Goal: Task Accomplishment & Management: Use online tool/utility

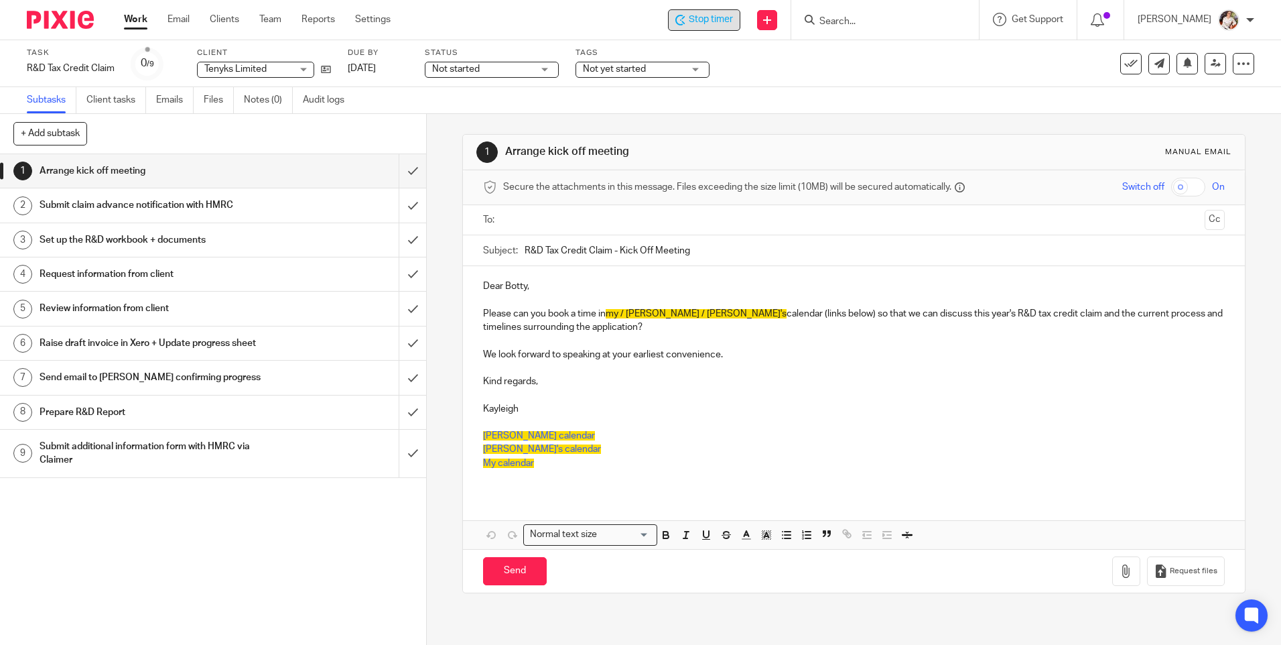
click at [701, 25] on span "Stop timer" at bounding box center [711, 20] width 44 height 14
click at [137, 22] on link "Work" at bounding box center [135, 19] width 23 height 13
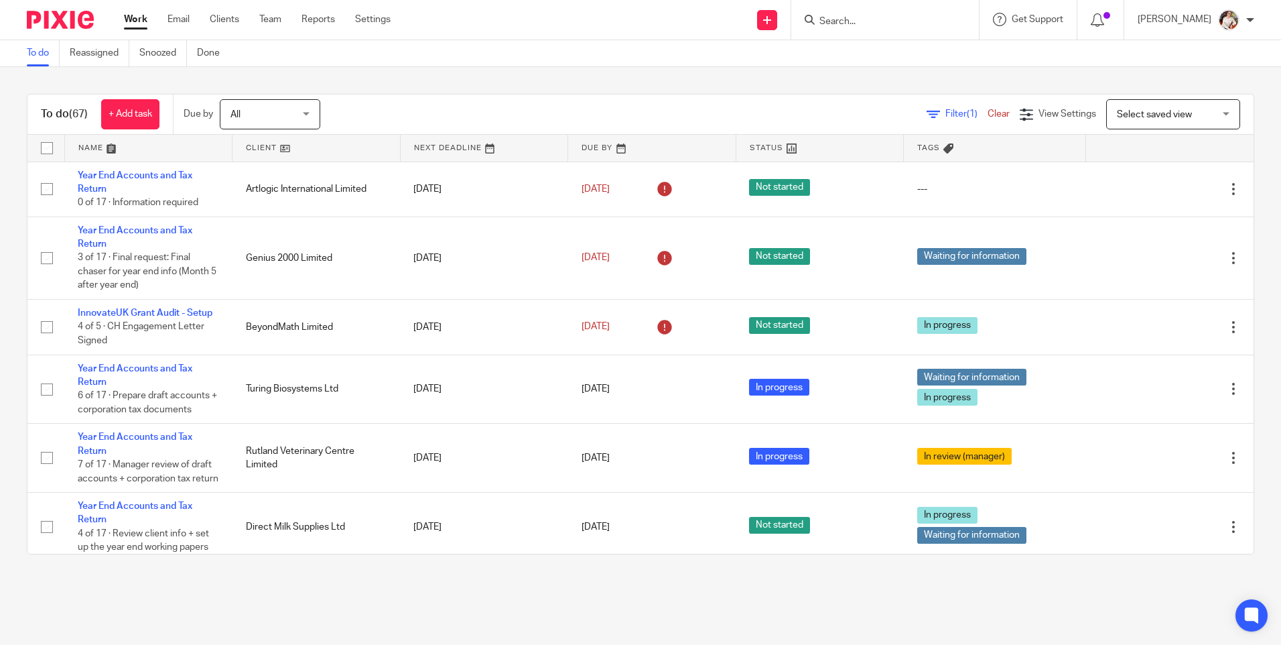
click at [876, 23] on input "Search" at bounding box center [878, 22] width 121 height 12
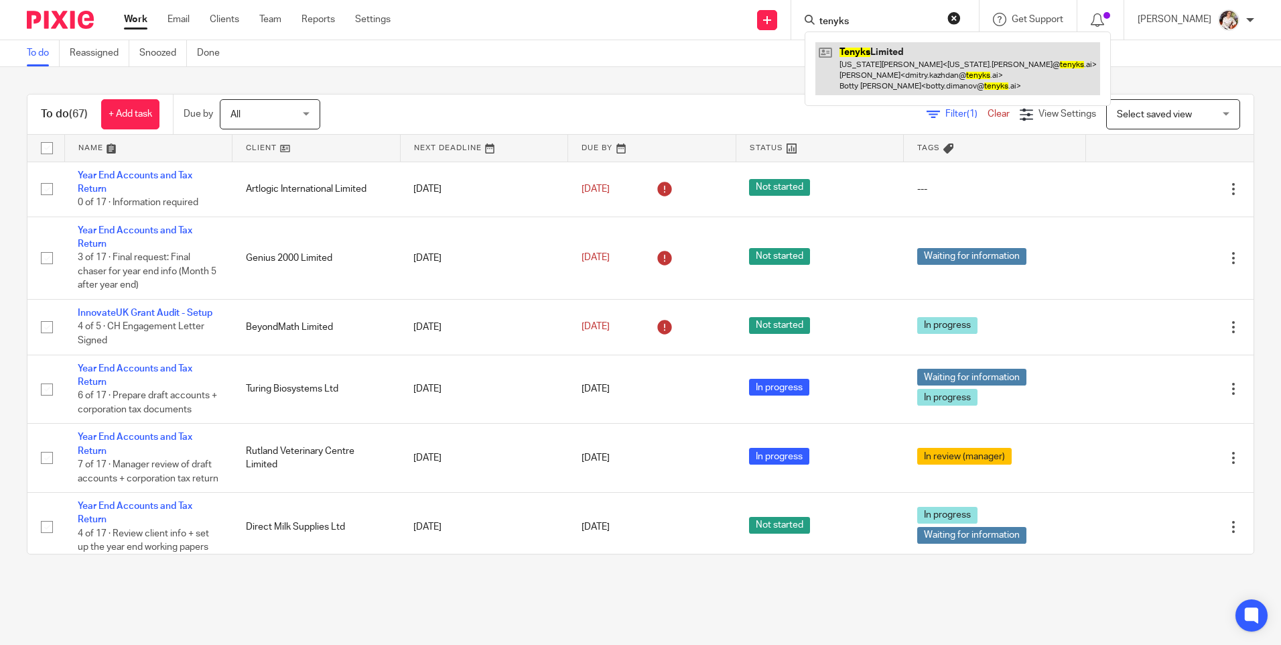
type input "tenyks"
click at [891, 65] on link at bounding box center [958, 68] width 285 height 53
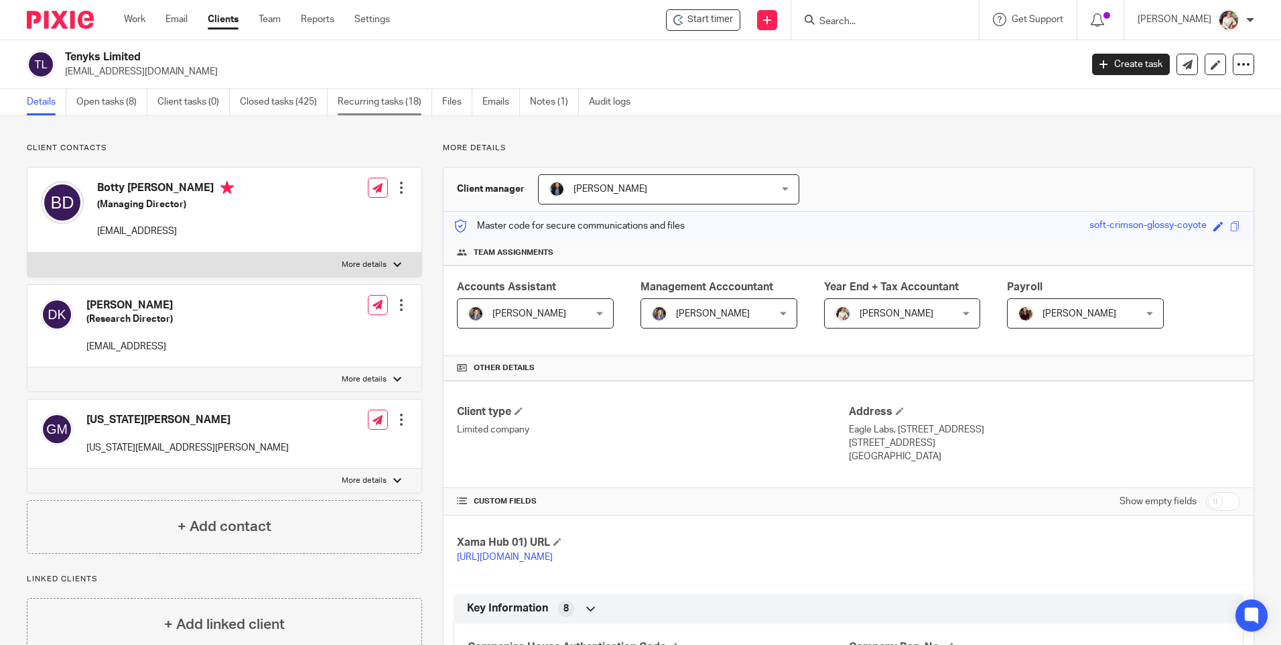
click at [389, 107] on link "Recurring tasks (18)" at bounding box center [385, 102] width 94 height 26
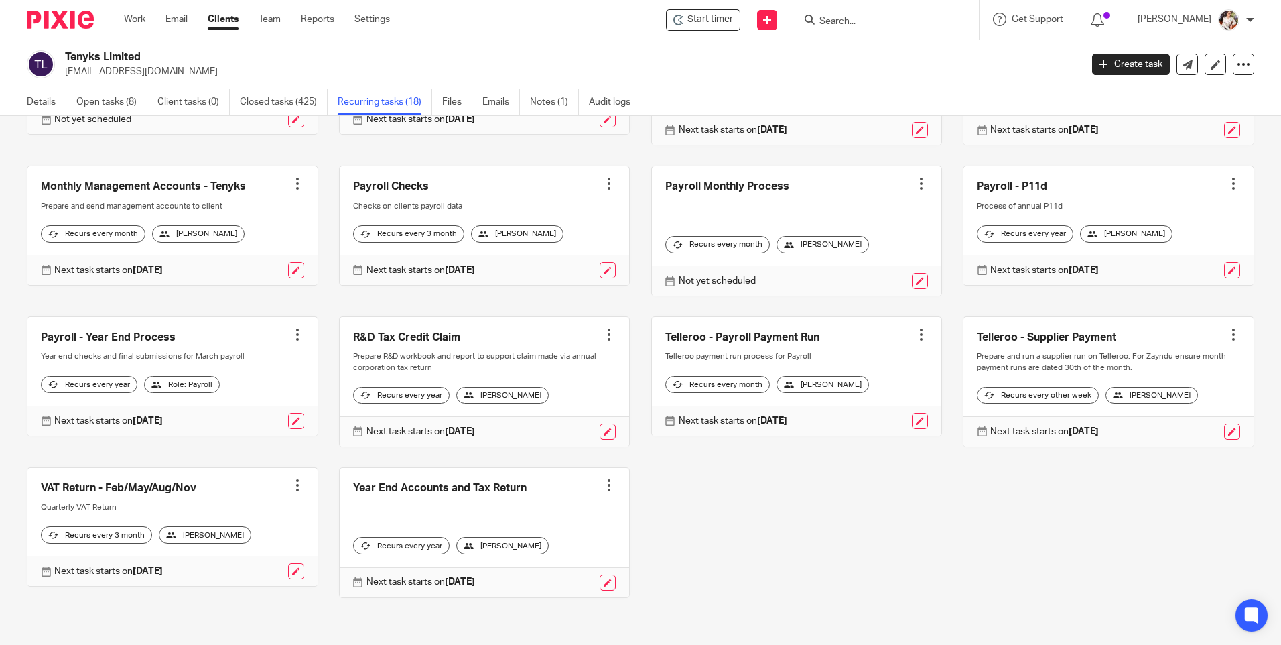
scroll to position [338, 0]
click at [602, 485] on div at bounding box center [608, 484] width 13 height 13
click at [546, 516] on link "Create task" at bounding box center [549, 514] width 107 height 19
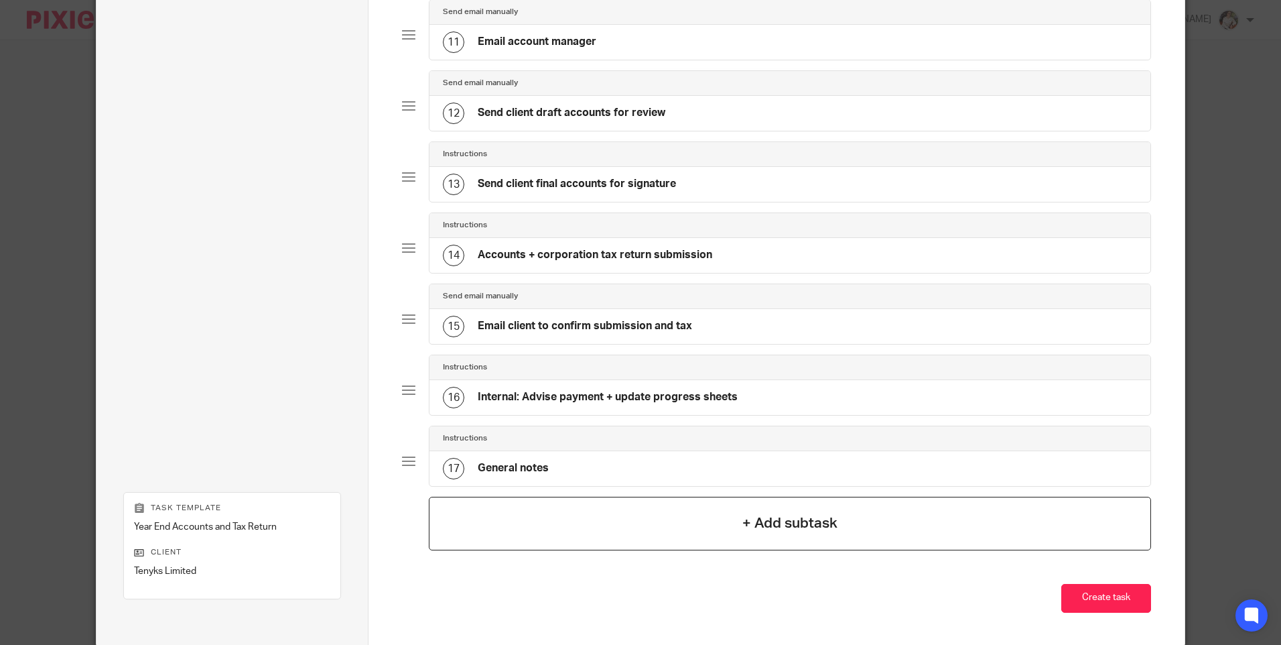
scroll to position [890, 0]
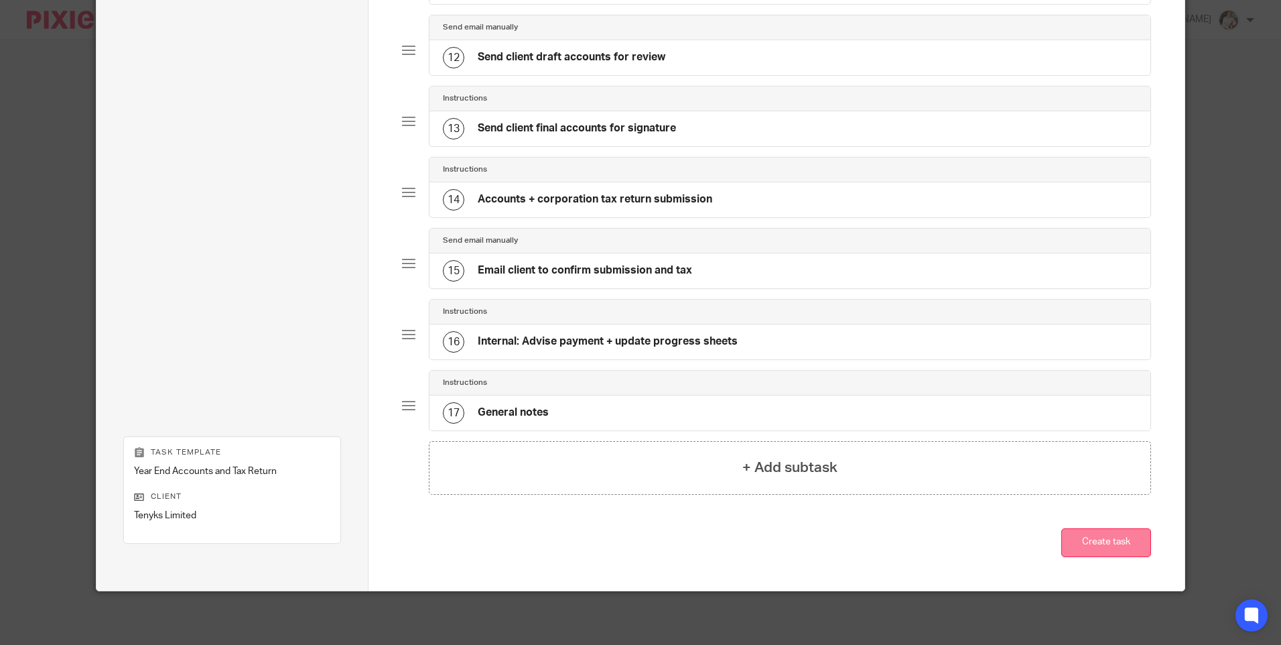
click at [1112, 543] on button "Create task" at bounding box center [1107, 542] width 90 height 29
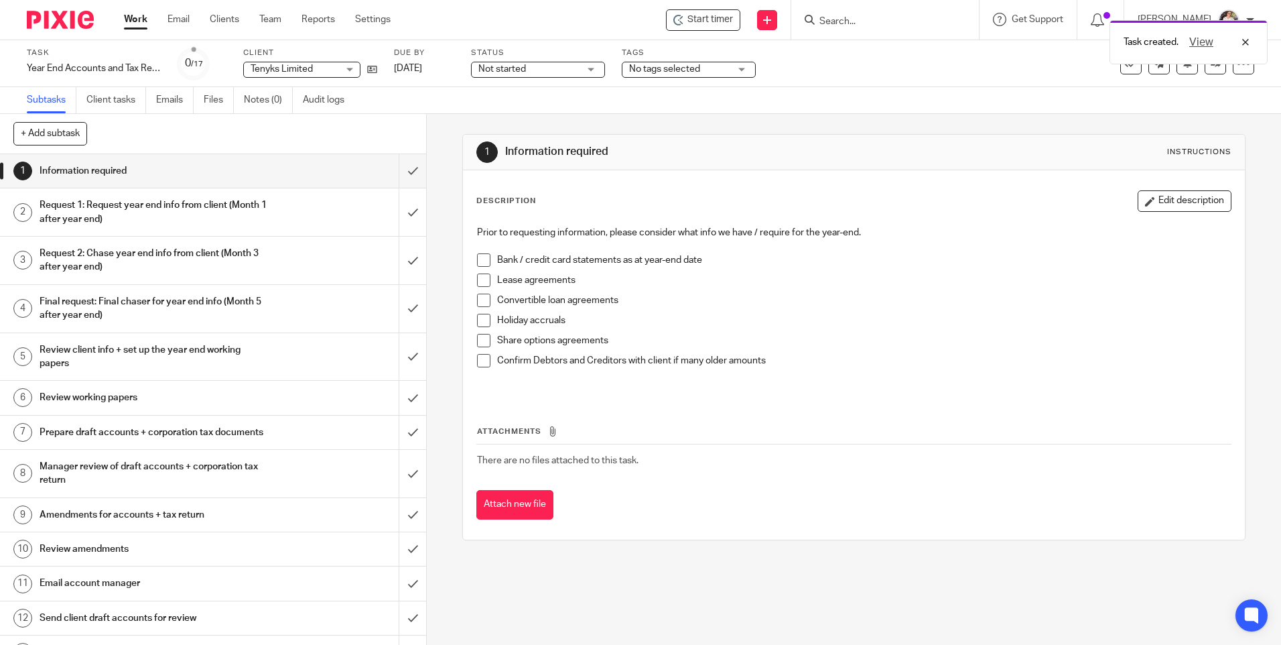
click at [704, 20] on div "Task created. View" at bounding box center [954, 38] width 627 height 51
click at [705, 22] on span "Start timer" at bounding box center [711, 20] width 46 height 14
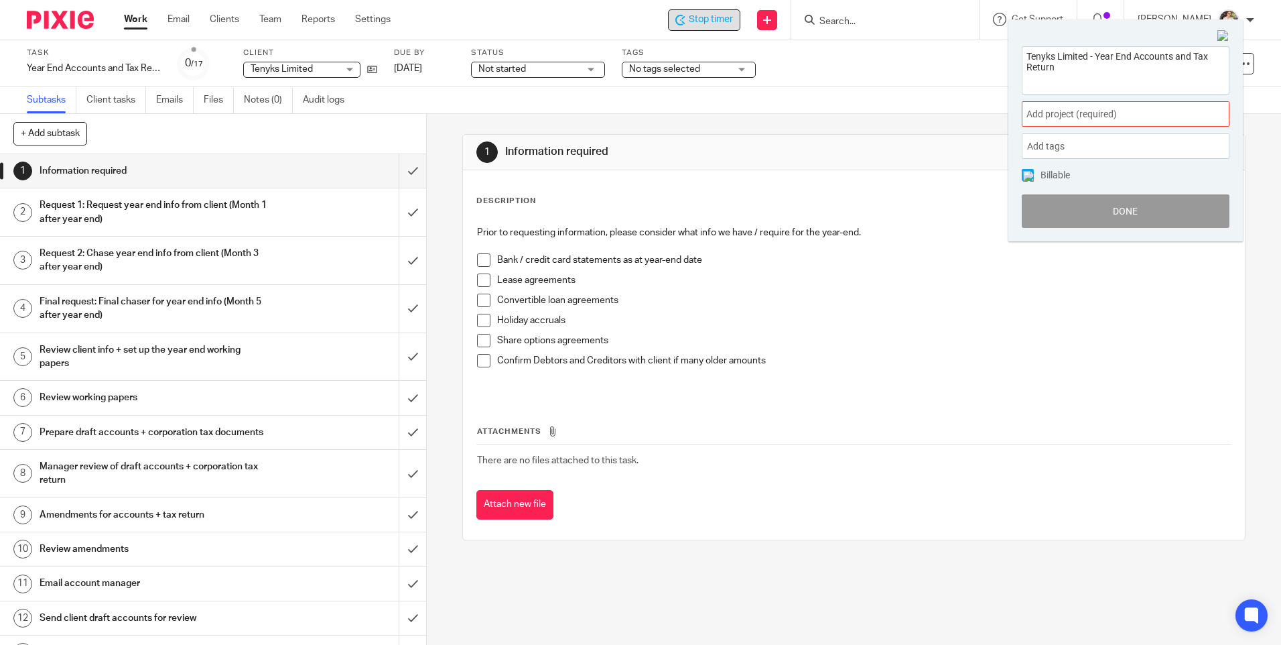
click at [1095, 119] on span "Add project (required) :" at bounding box center [1111, 114] width 169 height 14
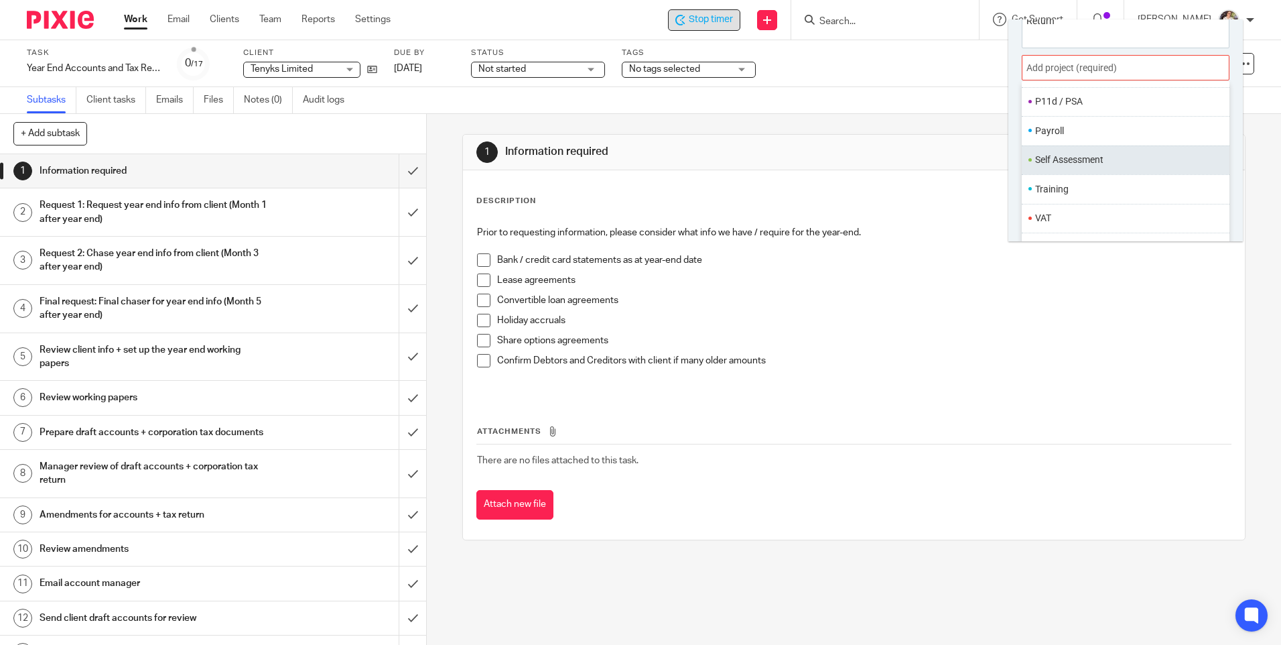
scroll to position [66, 0]
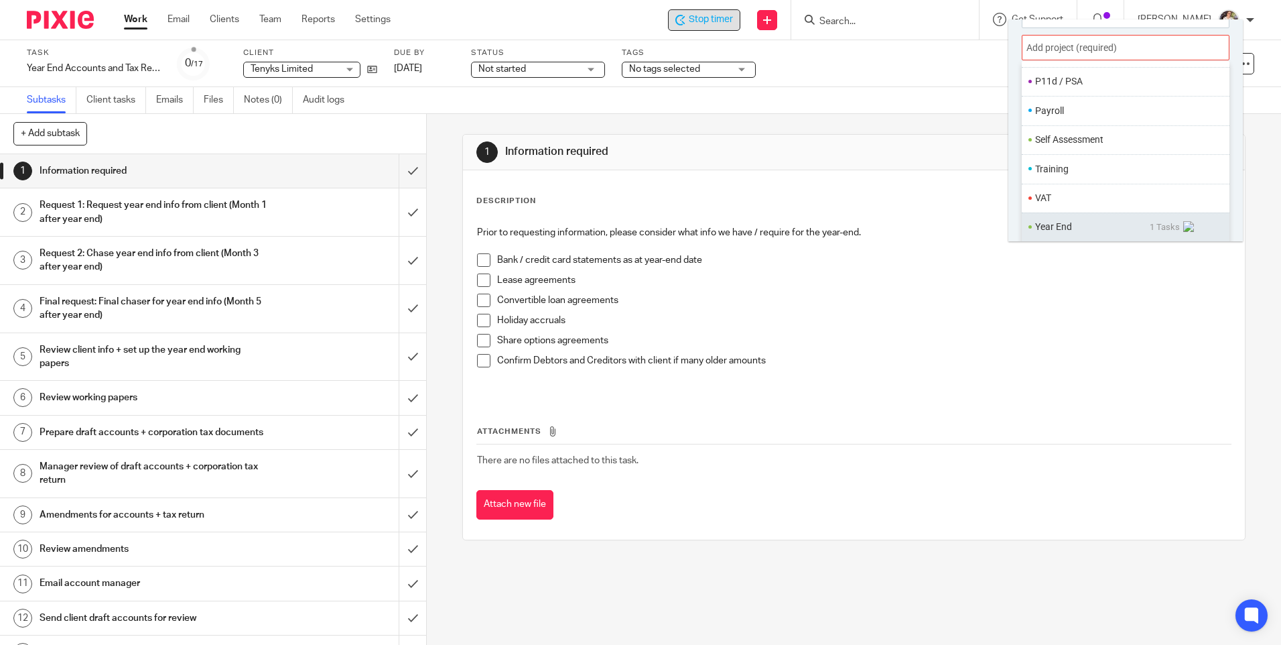
click at [1070, 219] on ul "Year End 1 Tasks" at bounding box center [1126, 226] width 208 height 29
click at [1057, 227] on li "Year End" at bounding box center [1092, 227] width 115 height 14
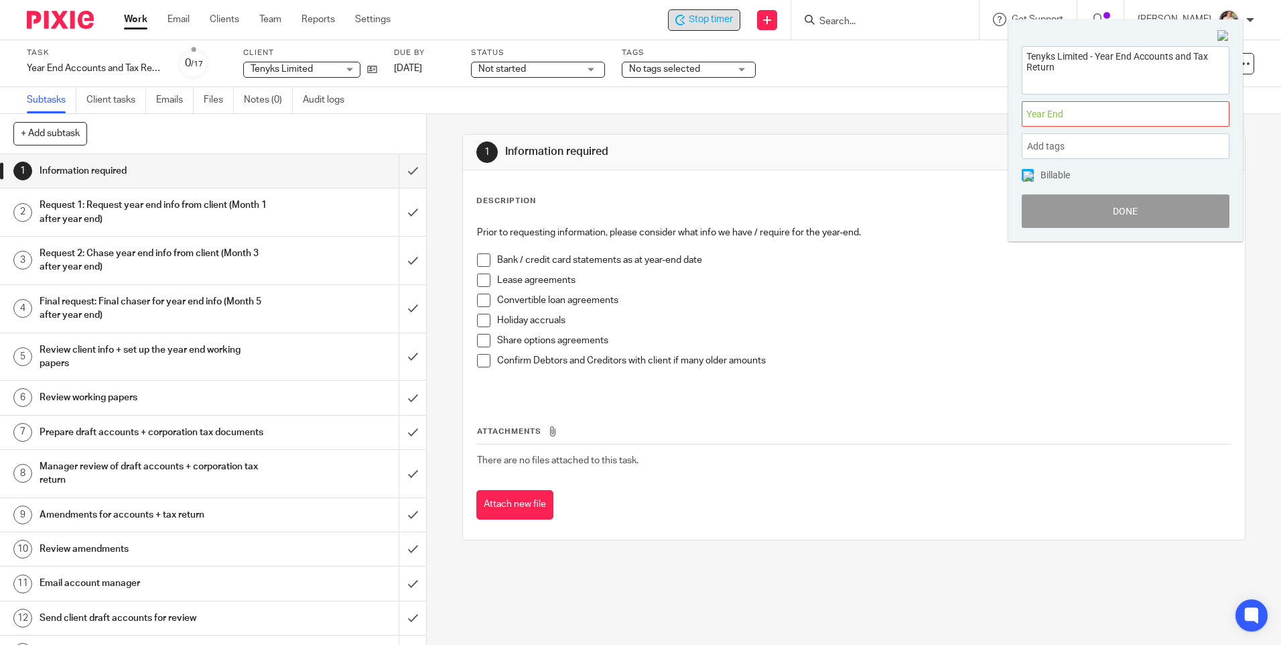
scroll to position [0, 0]
click at [1052, 206] on button "Done" at bounding box center [1126, 211] width 208 height 34
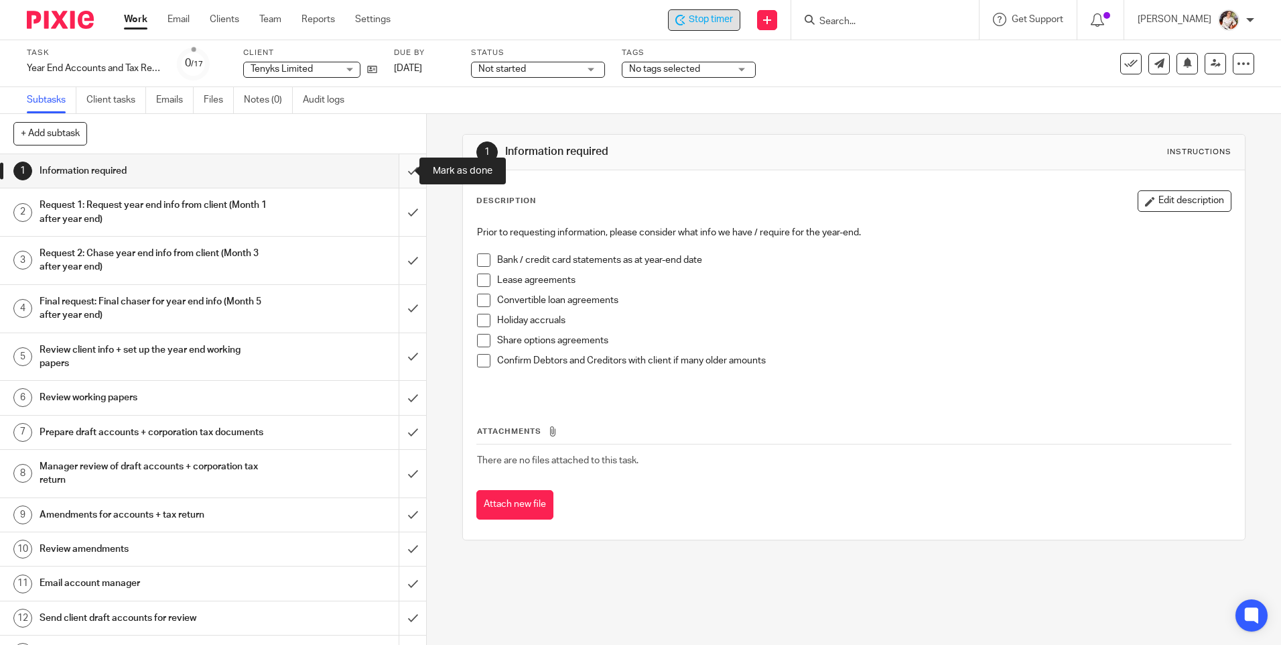
click at [398, 172] on input "submit" at bounding box center [213, 171] width 426 height 34
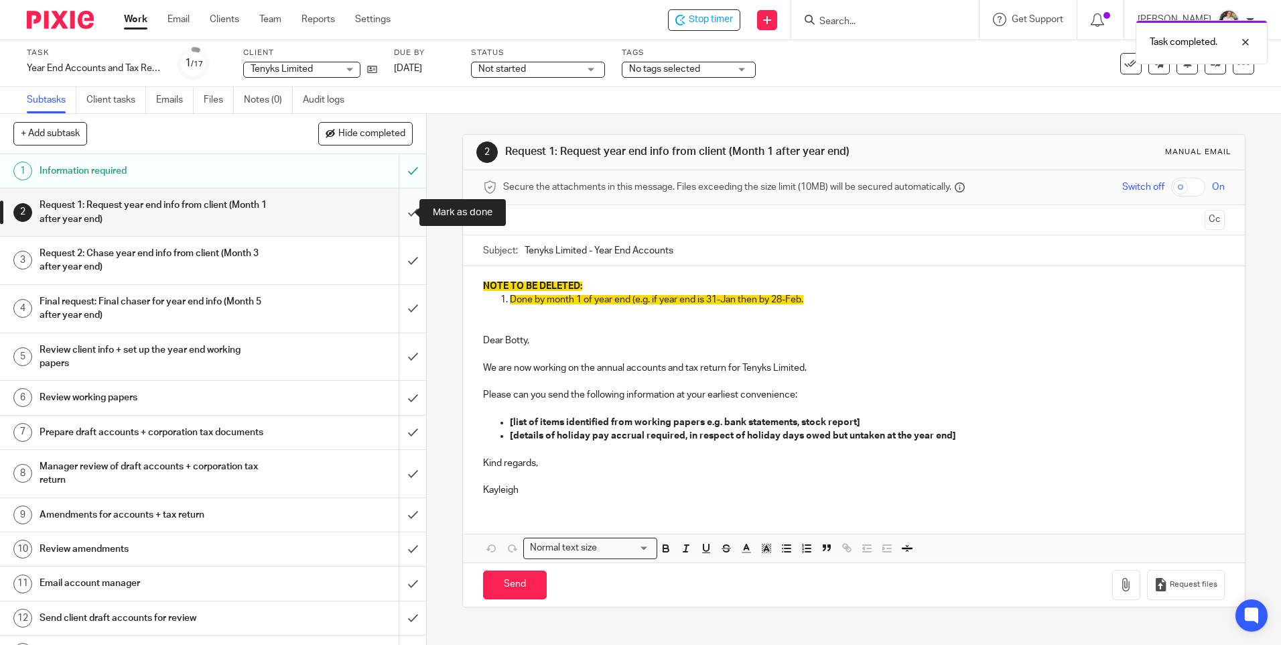
click at [398, 217] on input "submit" at bounding box center [213, 212] width 426 height 48
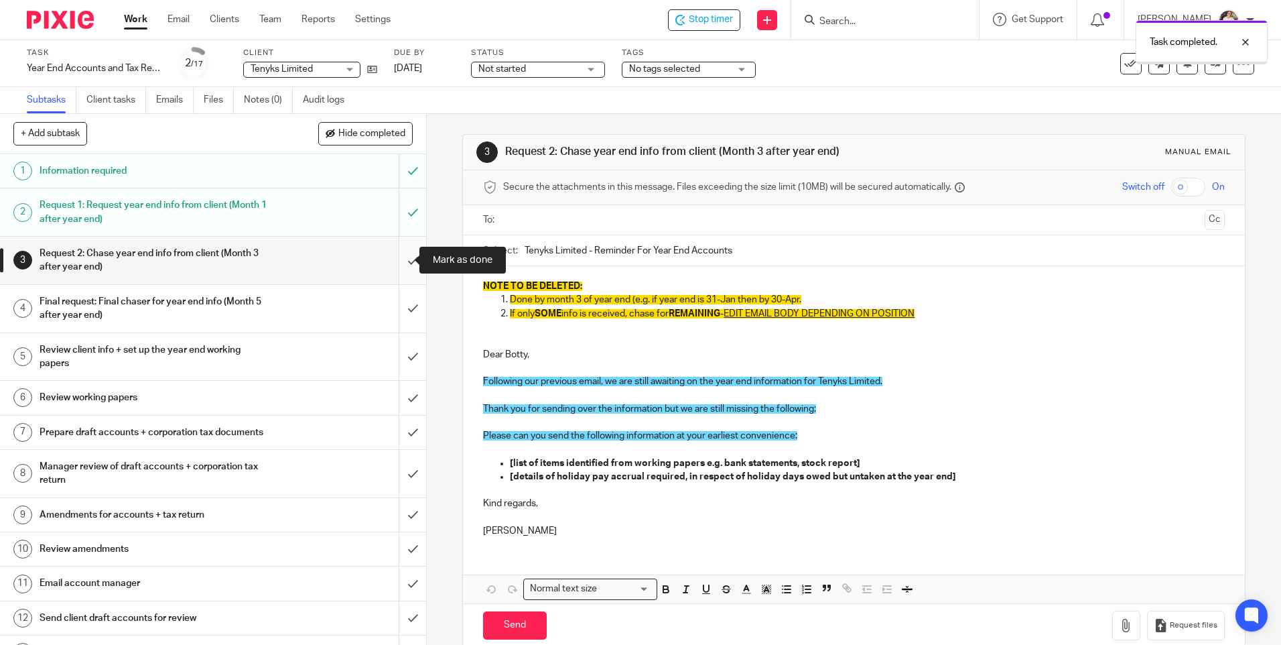
click at [401, 257] on input "submit" at bounding box center [213, 261] width 426 height 48
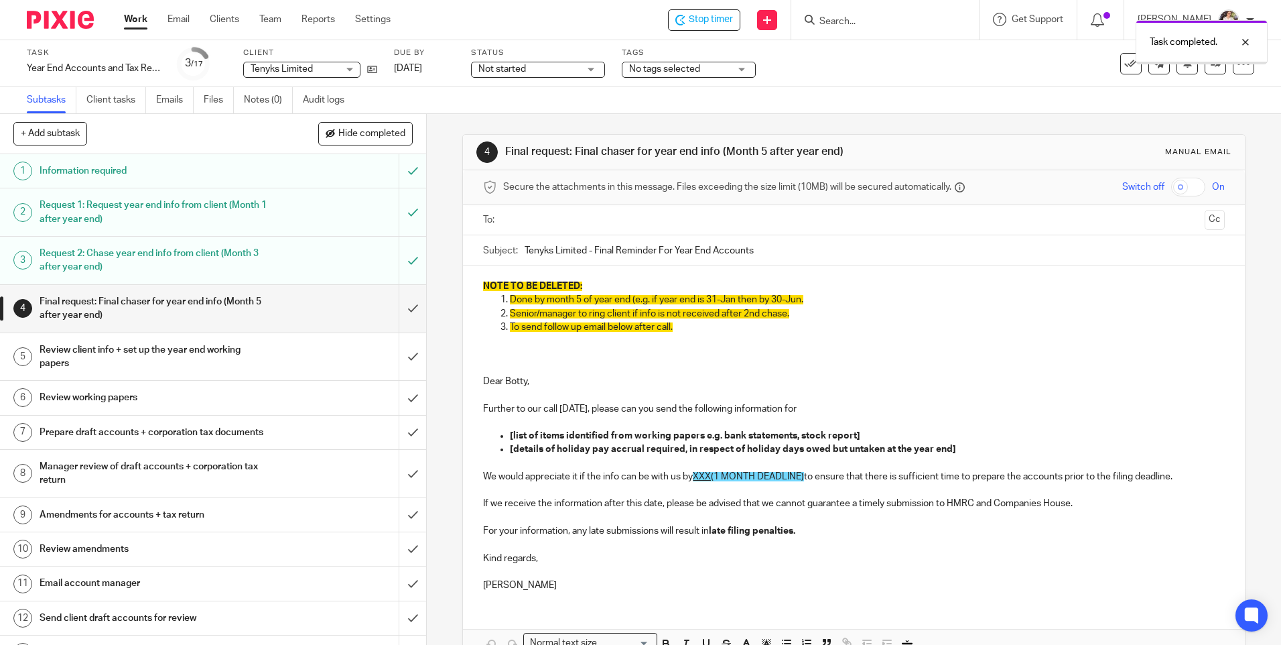
click at [405, 302] on input "submit" at bounding box center [213, 309] width 426 height 48
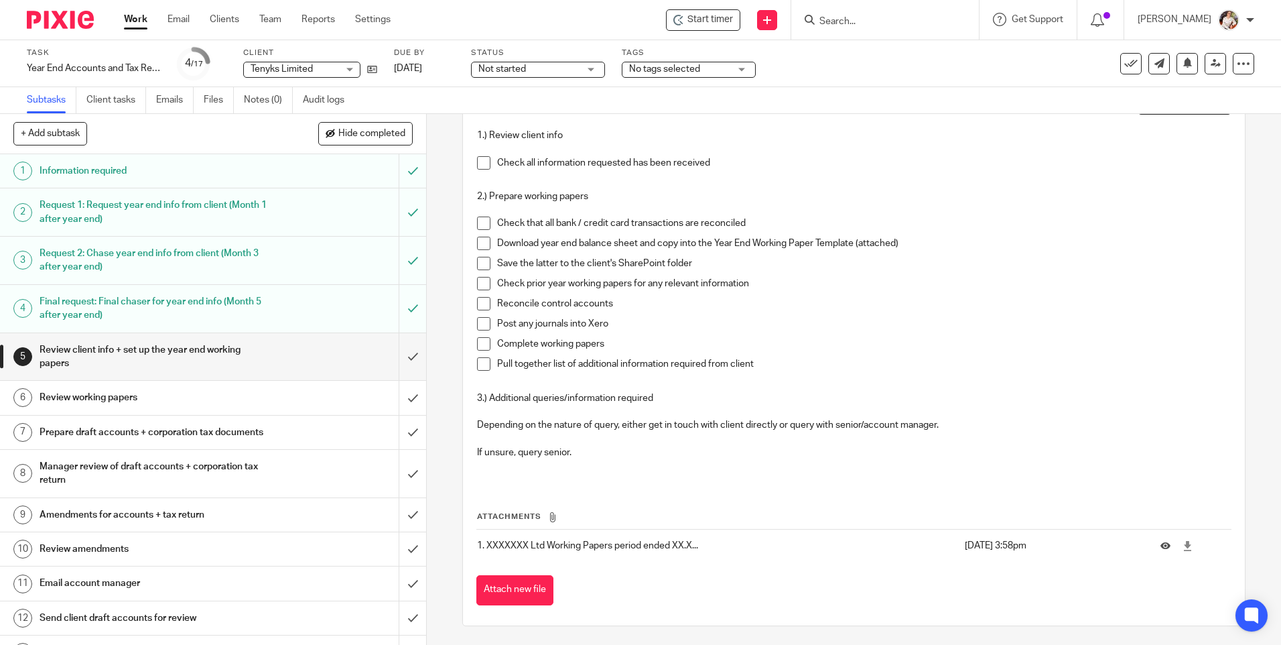
scroll to position [99, 0]
click at [1183, 545] on icon at bounding box center [1188, 544] width 10 height 10
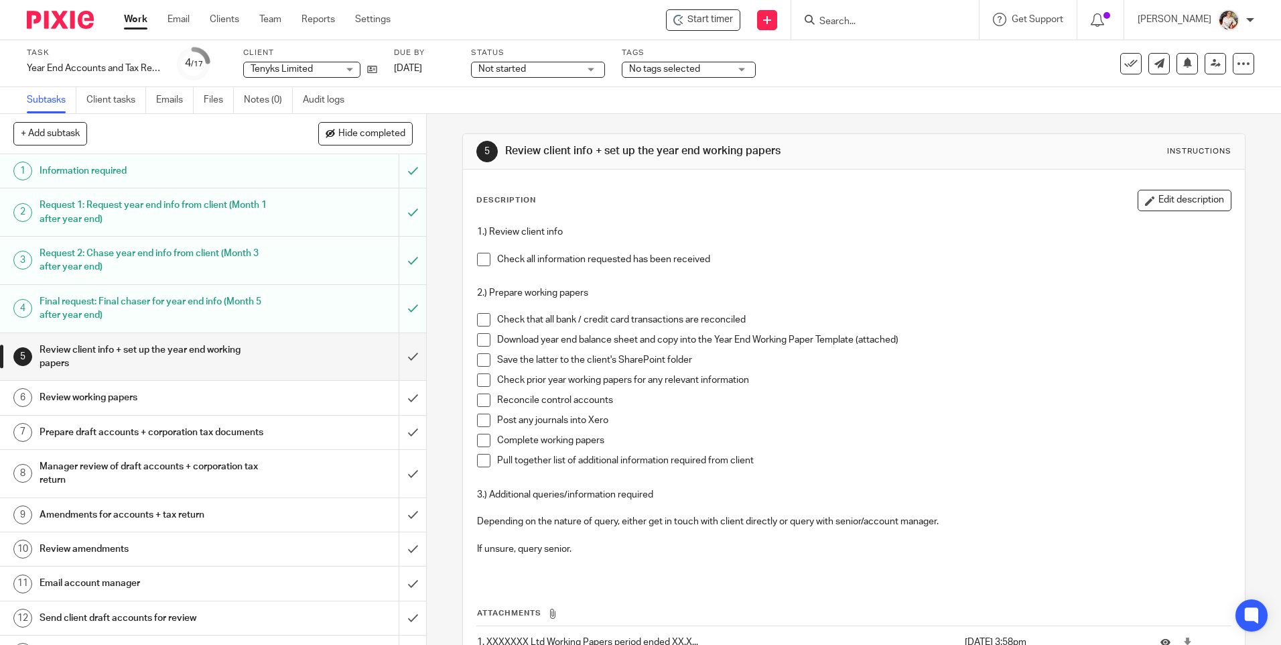
scroll to position [0, 0]
click at [618, 578] on div "1.) Review client info Check all information requested has been received 2.) Pr…" at bounding box center [853, 399] width 767 height 361
